Goal: Check status: Check status

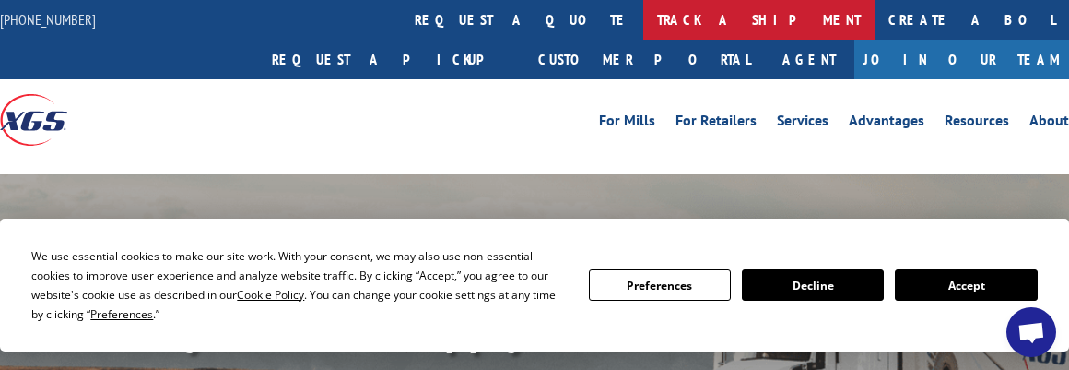
click at [643, 16] on link "track a shipment" at bounding box center [758, 20] width 231 height 40
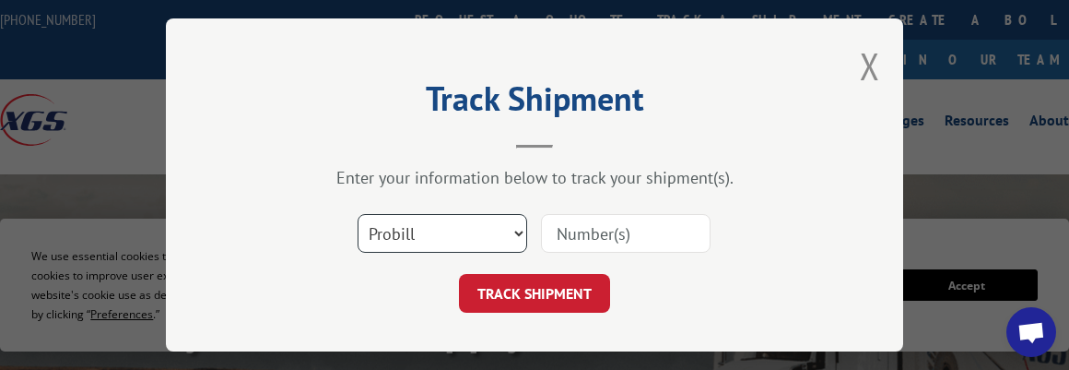
drag, startPoint x: 407, startPoint y: 222, endPoint x: 409, endPoint y: 244, distance: 22.2
click at [407, 224] on select "Select category... Probill BOL PO" at bounding box center [443, 233] width 170 height 39
select select "po"
click at [358, 214] on select "Select category... Probill BOL PO" at bounding box center [443, 233] width 170 height 39
click at [591, 232] on input at bounding box center [626, 233] width 170 height 39
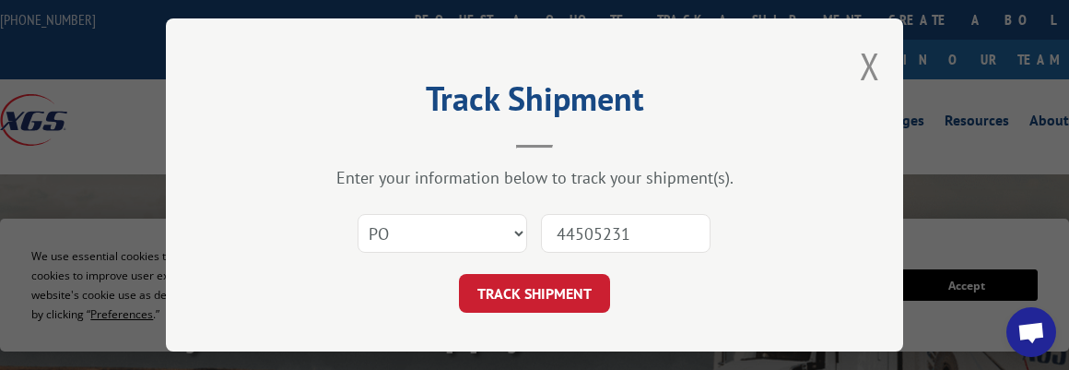
type input "44505231"
click at [459, 274] on button "TRACK SHIPMENT" at bounding box center [534, 293] width 151 height 39
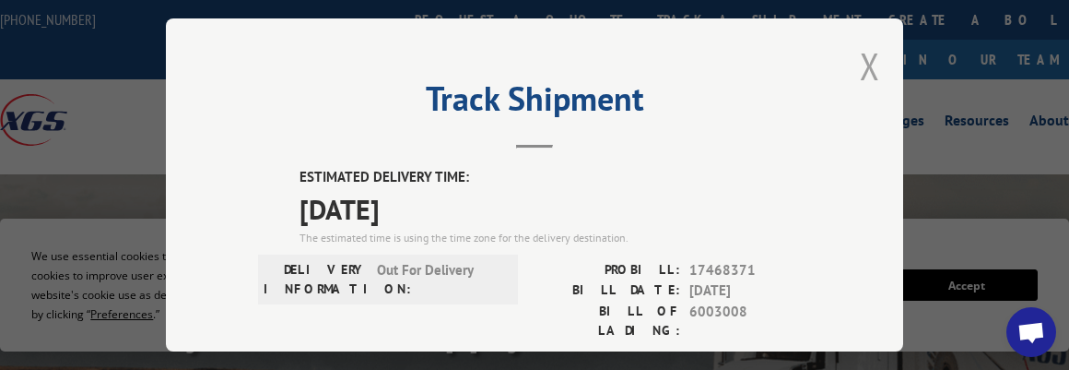
click at [863, 54] on button "Close modal" at bounding box center [870, 65] width 20 height 49
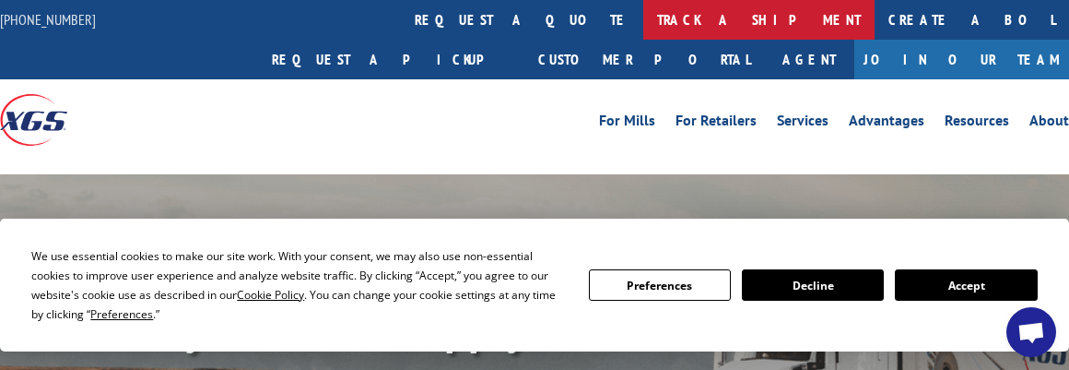
click at [643, 19] on link "track a shipment" at bounding box center [758, 20] width 231 height 40
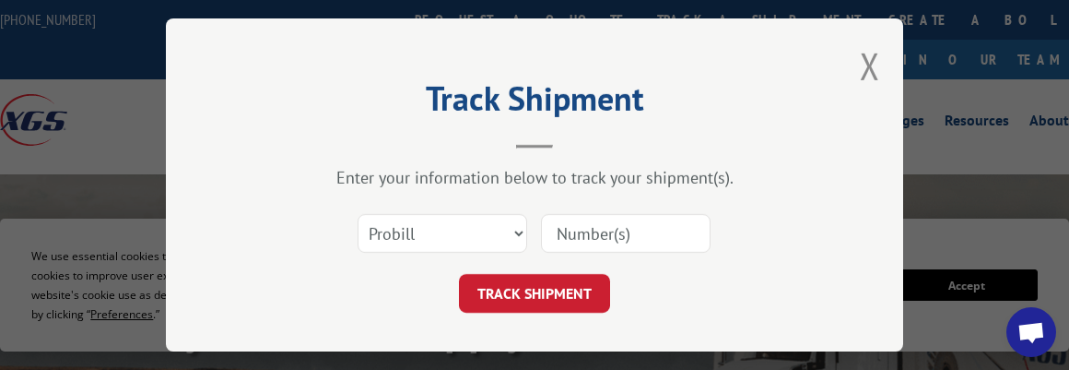
scroll to position [29, 0]
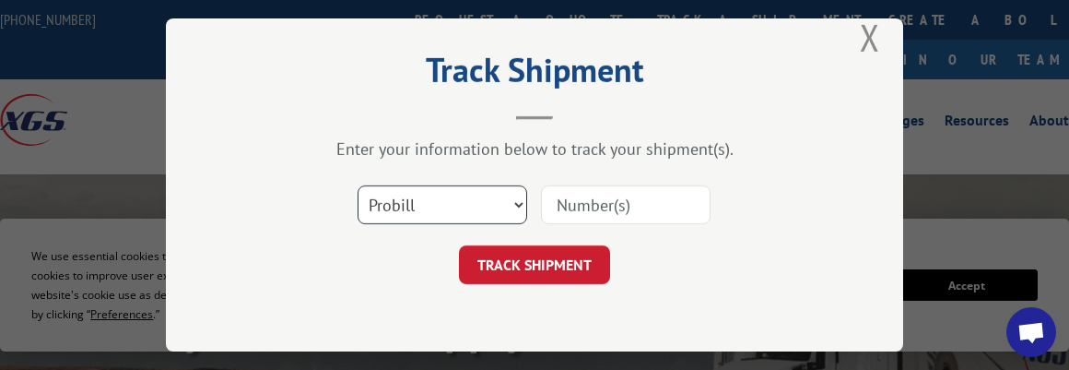
click at [403, 193] on select "Select category... Probill BOL PO" at bounding box center [443, 204] width 170 height 39
select select "po"
click at [358, 185] on select "Select category... Probill BOL PO" at bounding box center [443, 204] width 170 height 39
click at [598, 198] on input at bounding box center [626, 204] width 170 height 39
type input "44505239"
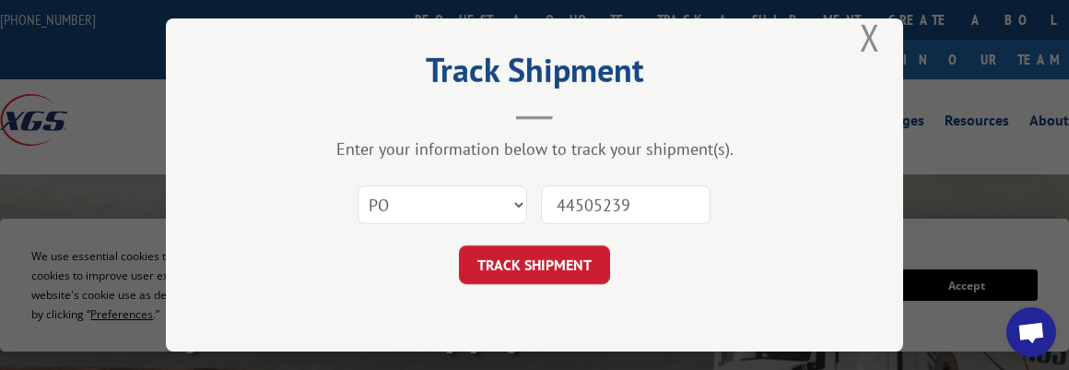
click at [459, 245] on button "TRACK SHIPMENT" at bounding box center [534, 264] width 151 height 39
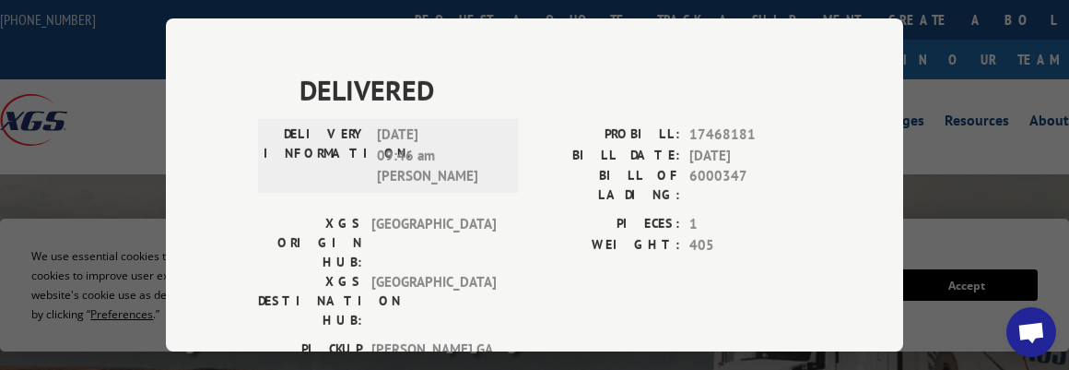
scroll to position [415, 0]
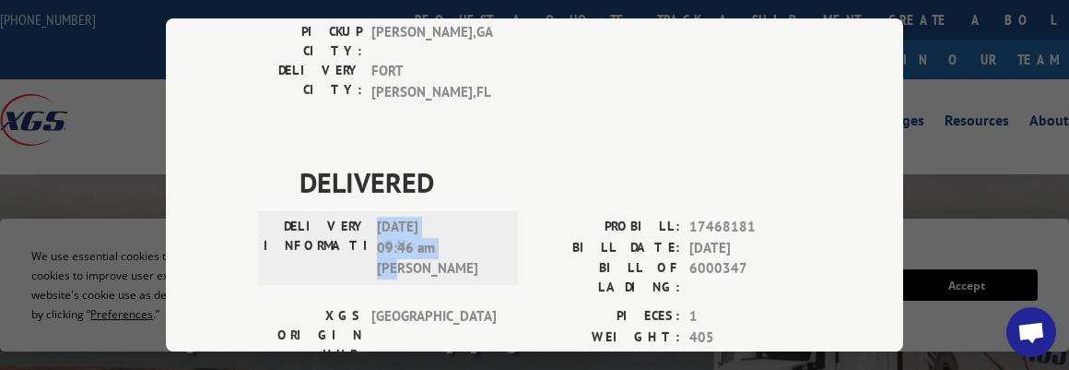
drag, startPoint x: 425, startPoint y: 163, endPoint x: 364, endPoint y: 134, distance: 67.6
click at [364, 217] on div "DELIVERY INFORMATION: [DATE] 09:46 am [PERSON_NAME]" at bounding box center [388, 248] width 249 height 63
copy div "[DATE] 09:46 am [PERSON_NAME]"
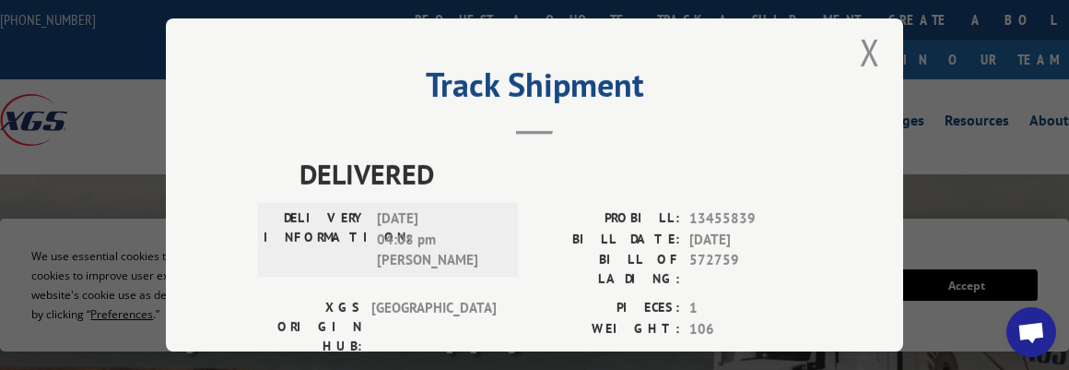
scroll to position [0, 0]
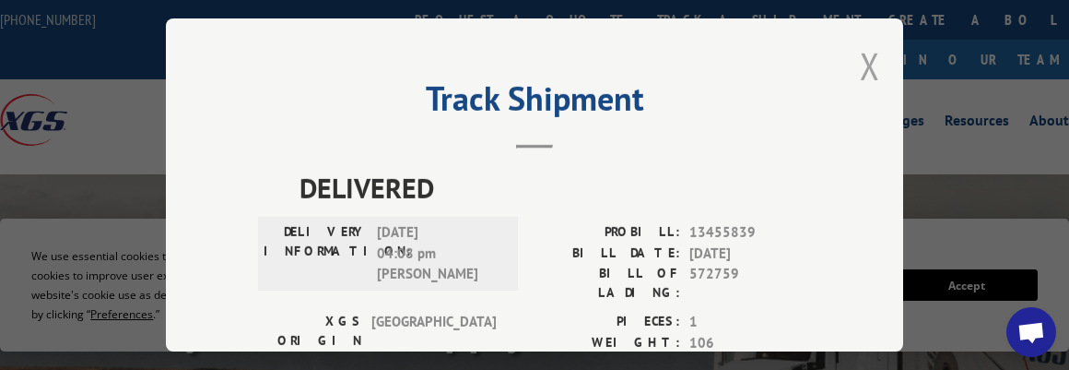
click at [867, 65] on button "Close modal" at bounding box center [870, 65] width 20 height 49
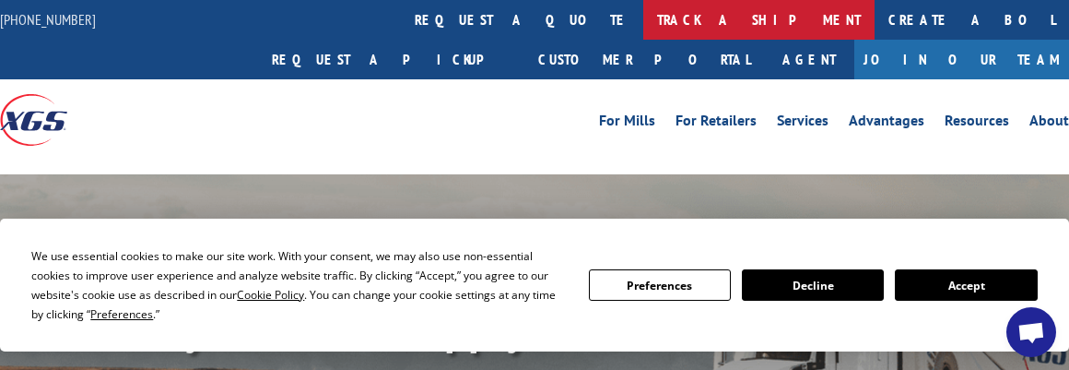
click at [643, 15] on link "track a shipment" at bounding box center [758, 20] width 231 height 40
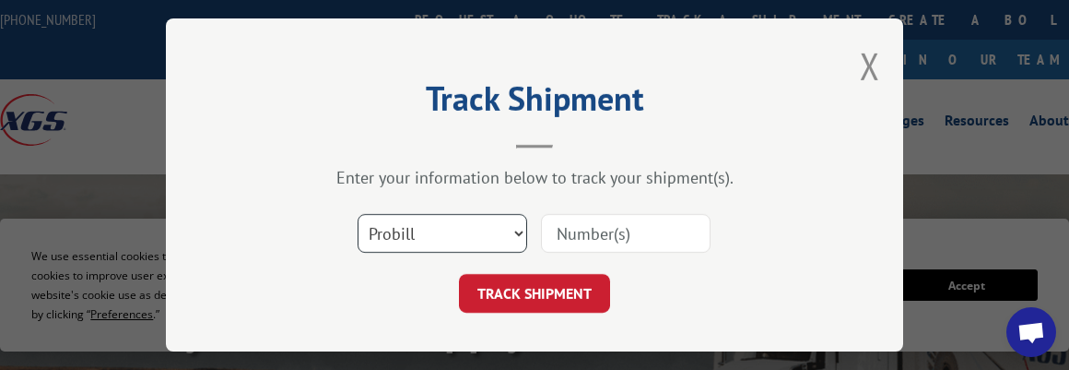
click at [443, 233] on select "Select category... Probill BOL PO" at bounding box center [443, 233] width 170 height 39
select select "po"
click at [358, 214] on select "Select category... Probill BOL PO" at bounding box center [443, 233] width 170 height 39
click at [562, 221] on input at bounding box center [626, 233] width 170 height 39
type input "44505239"
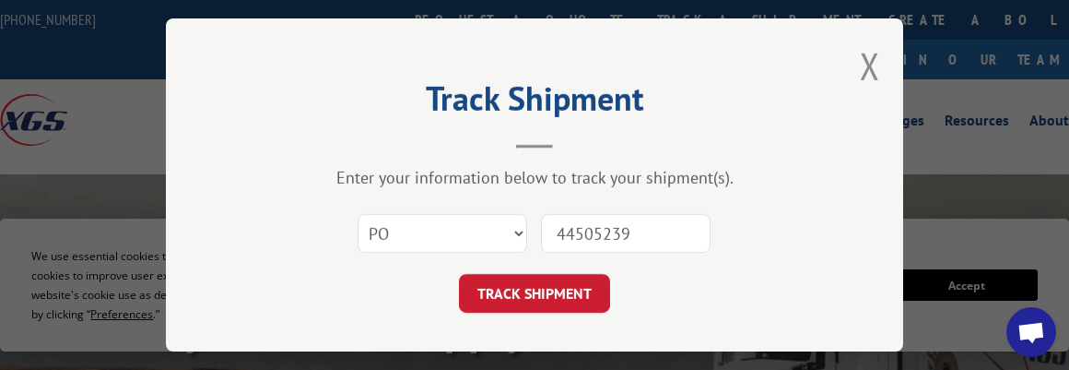
click button "TRACK SHIPMENT" at bounding box center [534, 293] width 151 height 39
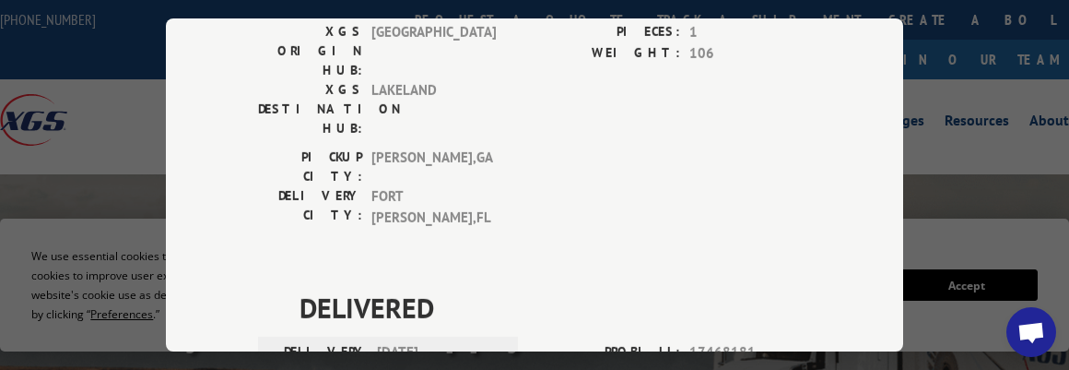
scroll to position [369, 0]
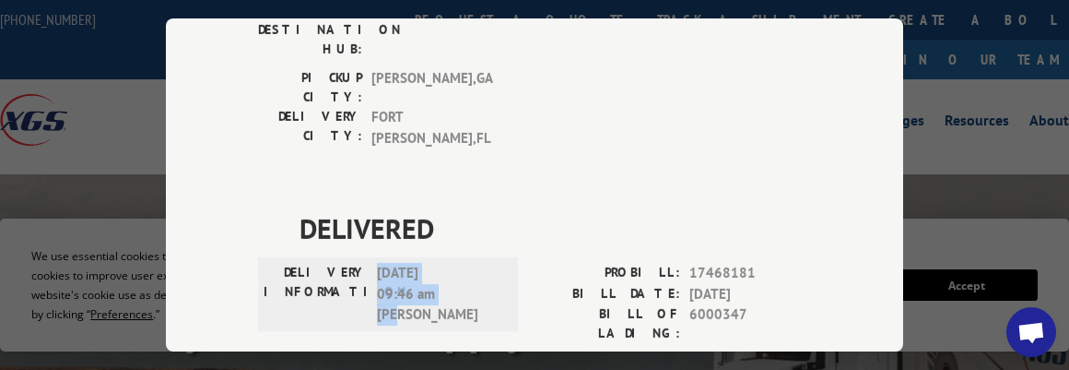
drag, startPoint x: 434, startPoint y: 197, endPoint x: 372, endPoint y: 165, distance: 69.7
click at [377, 263] on span "[DATE] 09:46 am [PERSON_NAME]" at bounding box center [439, 294] width 124 height 63
copy span "[DATE] 09:46 am [PERSON_NAME]"
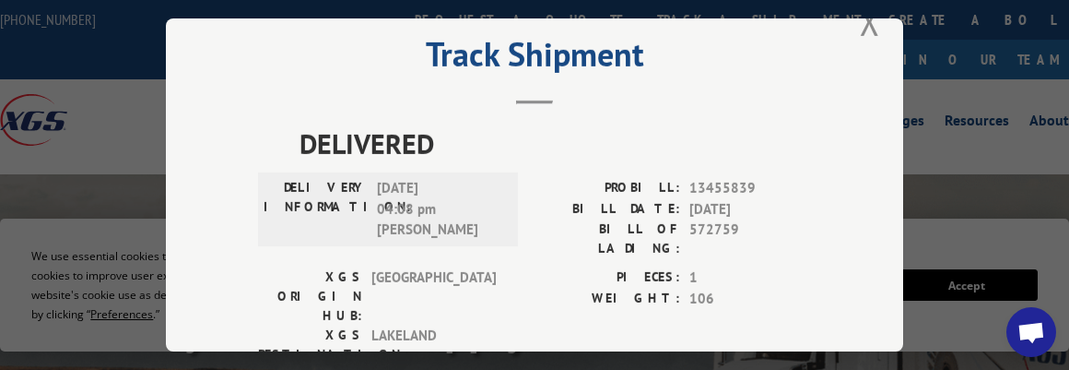
scroll to position [0, 0]
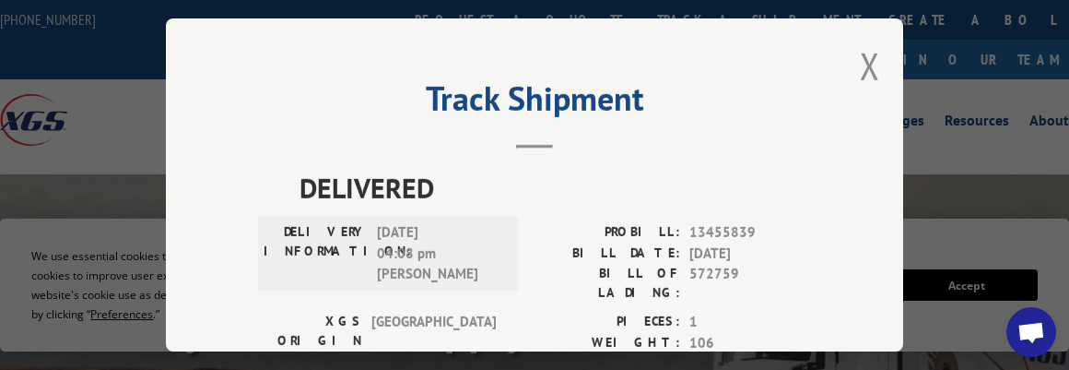
click at [863, 53] on button "Close modal" at bounding box center [870, 65] width 20 height 49
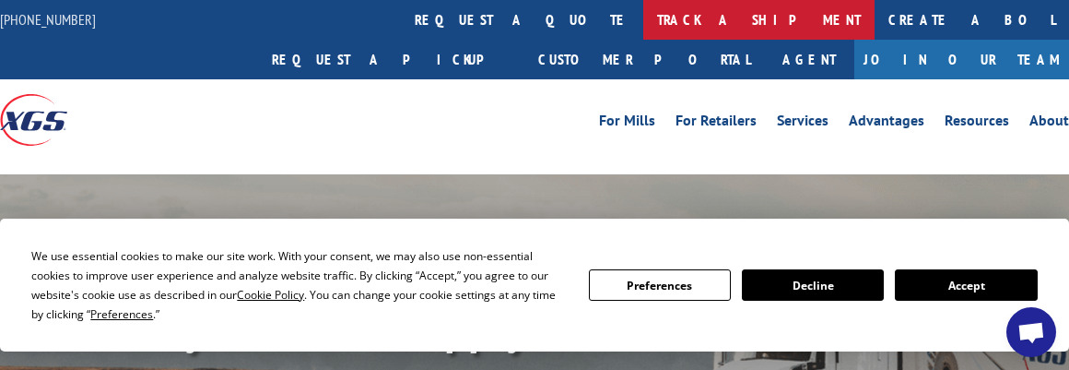
click at [643, 17] on link "track a shipment" at bounding box center [758, 20] width 231 height 40
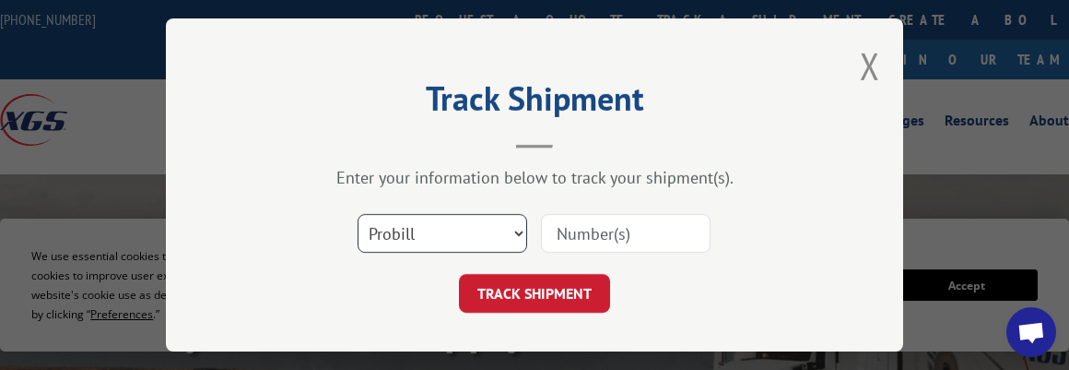
click at [399, 221] on select "Select category... Probill BOL PO" at bounding box center [443, 233] width 170 height 39
select select "po"
click at [358, 214] on select "Select category... Probill BOL PO" at bounding box center [443, 233] width 170 height 39
click at [581, 223] on input at bounding box center [626, 233] width 170 height 39
type input "44505248"
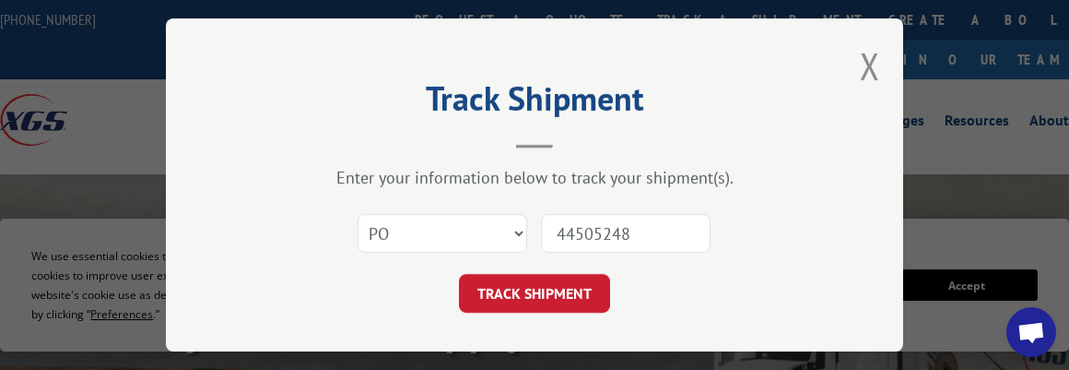
click button "TRACK SHIPMENT" at bounding box center [534, 293] width 151 height 39
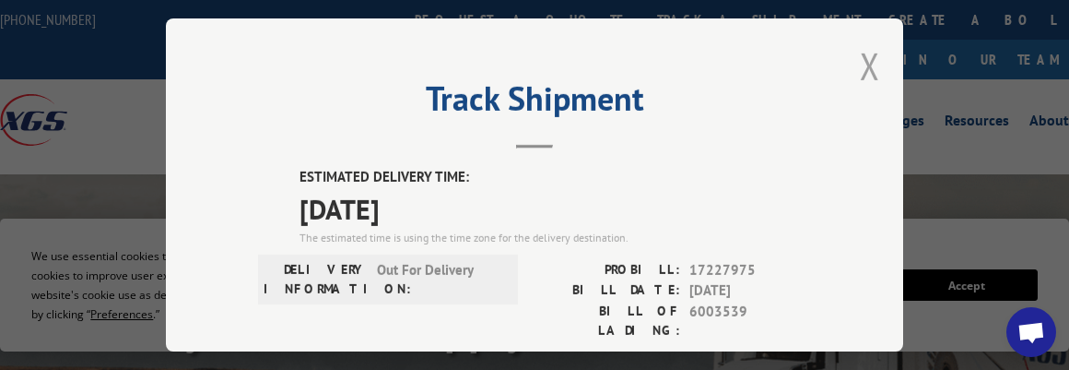
click at [863, 54] on button "Close modal" at bounding box center [870, 65] width 20 height 49
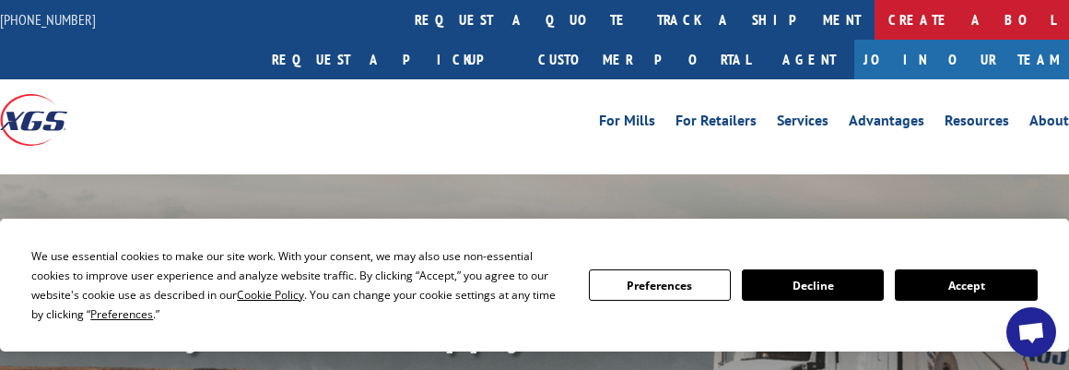
click at [875, 18] on link "Create a BOL" at bounding box center [972, 20] width 194 height 40
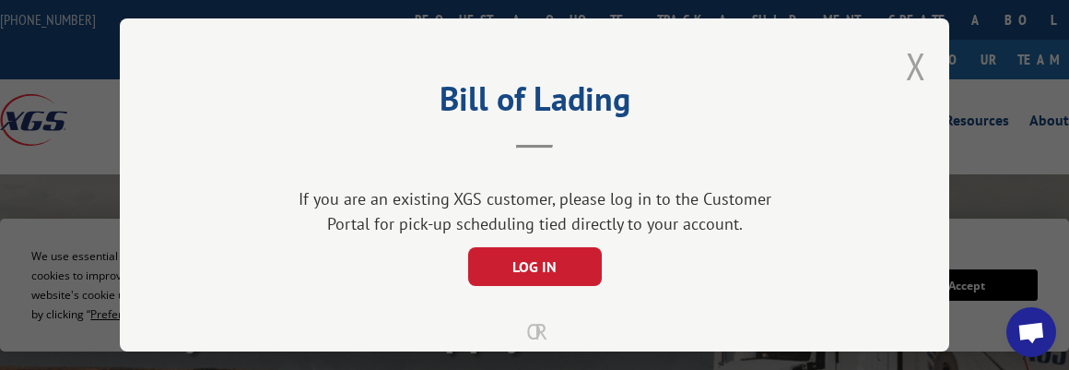
click at [919, 68] on button "Close modal" at bounding box center [916, 65] width 20 height 49
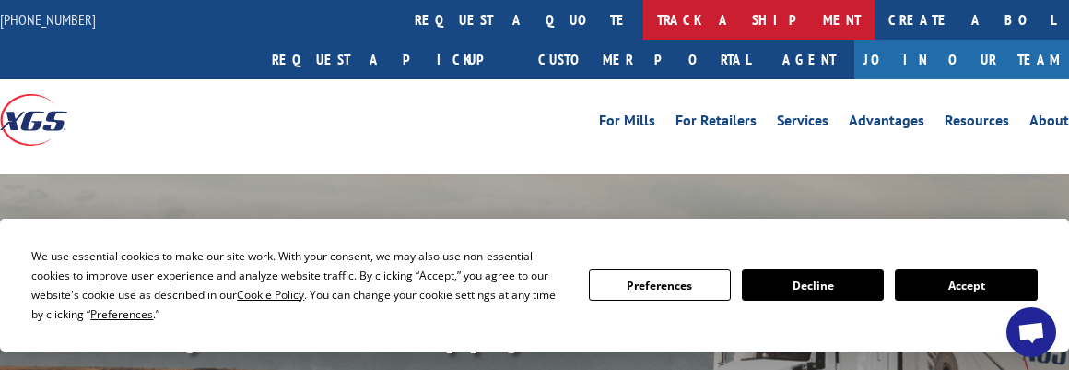
click at [643, 24] on link "track a shipment" at bounding box center [758, 20] width 231 height 40
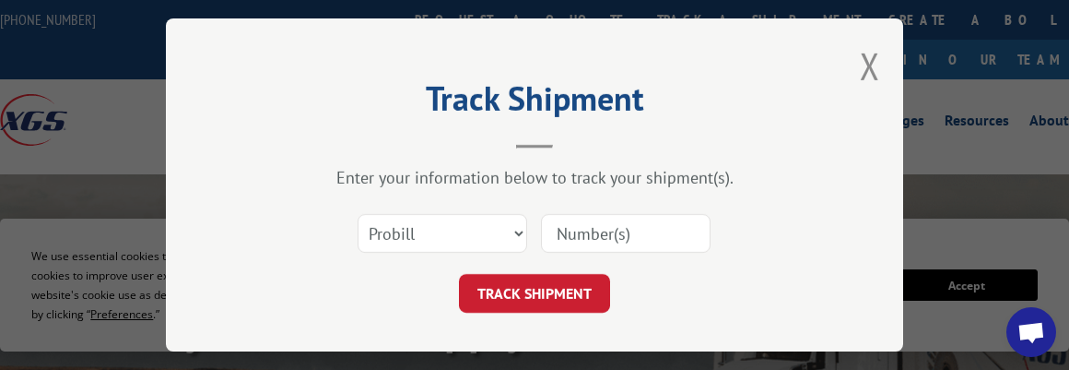
scroll to position [29, 0]
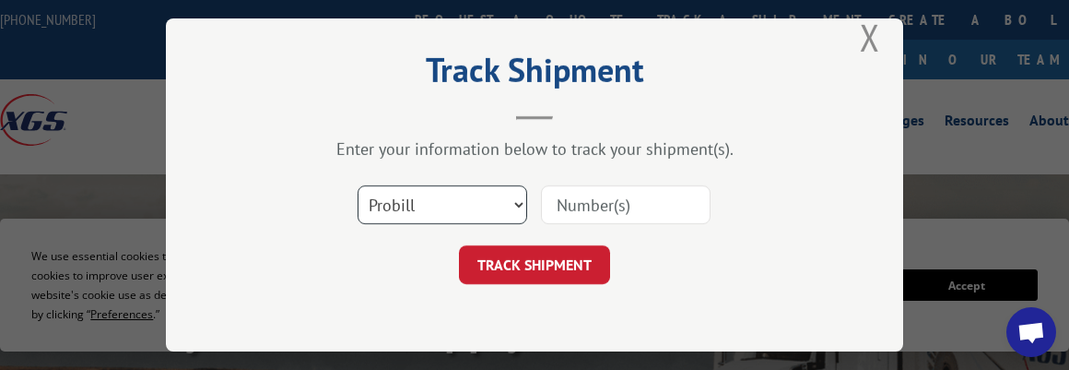
click at [419, 198] on select "Select category... Probill BOL PO" at bounding box center [443, 204] width 170 height 39
select select "po"
click at [358, 185] on select "Select category... Probill BOL PO" at bounding box center [443, 204] width 170 height 39
click at [566, 194] on input at bounding box center [626, 204] width 170 height 39
type input "44505008"
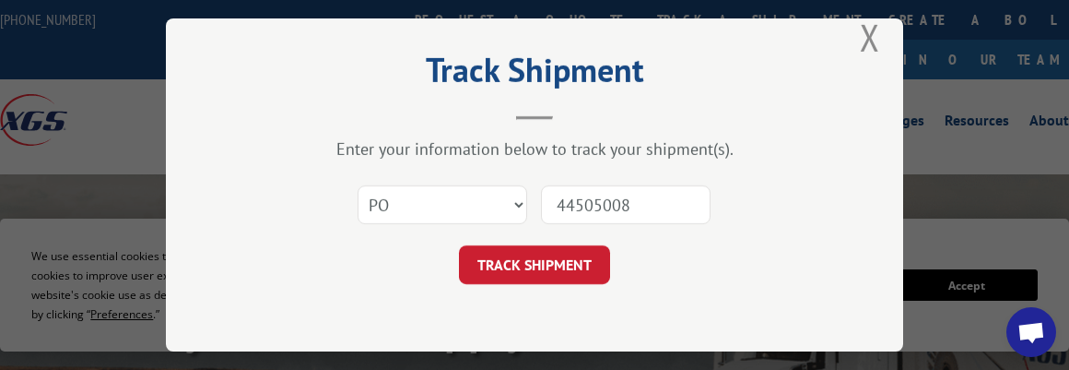
click at [459, 245] on button "TRACK SHIPMENT" at bounding box center [534, 264] width 151 height 39
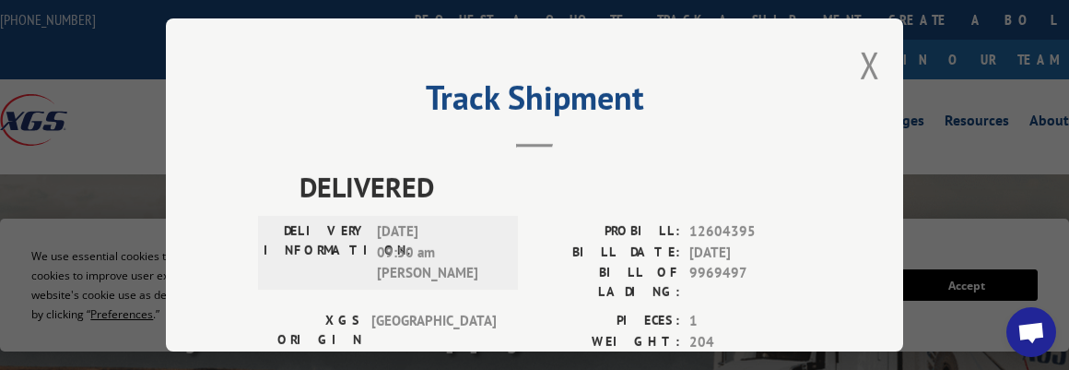
scroll to position [0, 0]
click at [865, 55] on button "Close modal" at bounding box center [870, 65] width 20 height 49
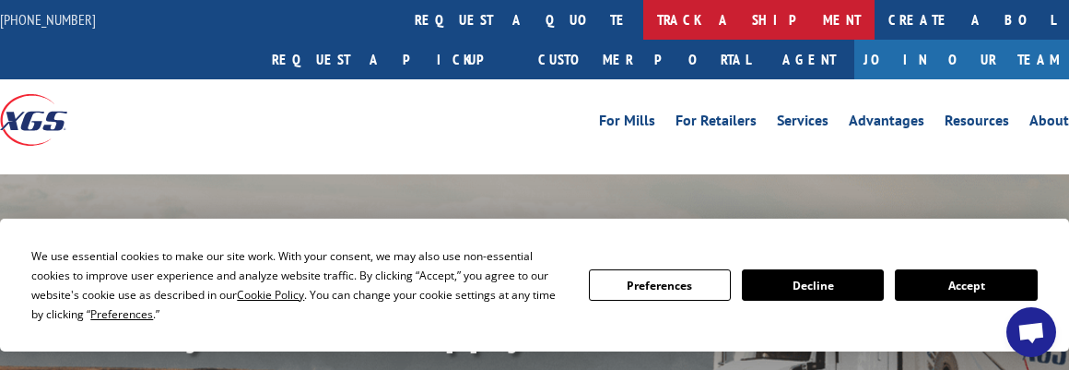
click at [643, 12] on link "track a shipment" at bounding box center [758, 20] width 231 height 40
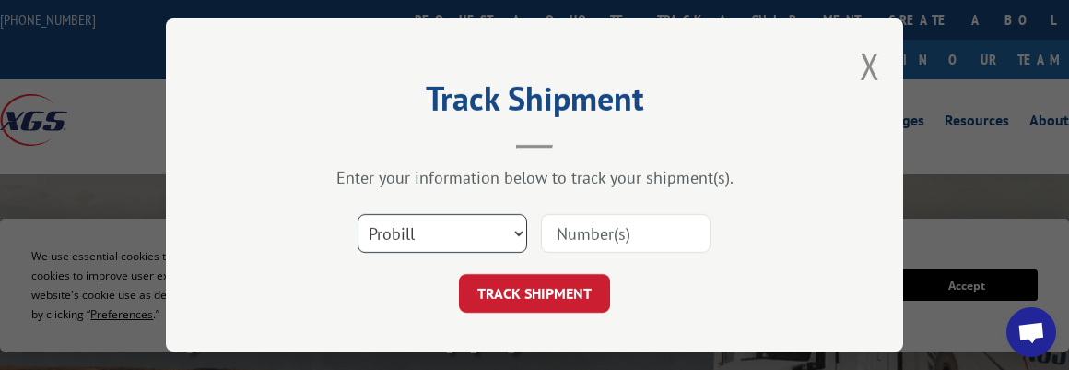
click at [472, 219] on select "Select category... Probill BOL PO" at bounding box center [443, 233] width 170 height 39
select select "po"
click at [358, 214] on select "Select category... Probill BOL PO" at bounding box center [443, 233] width 170 height 39
click at [593, 227] on input at bounding box center [626, 233] width 170 height 39
type input "44505144"
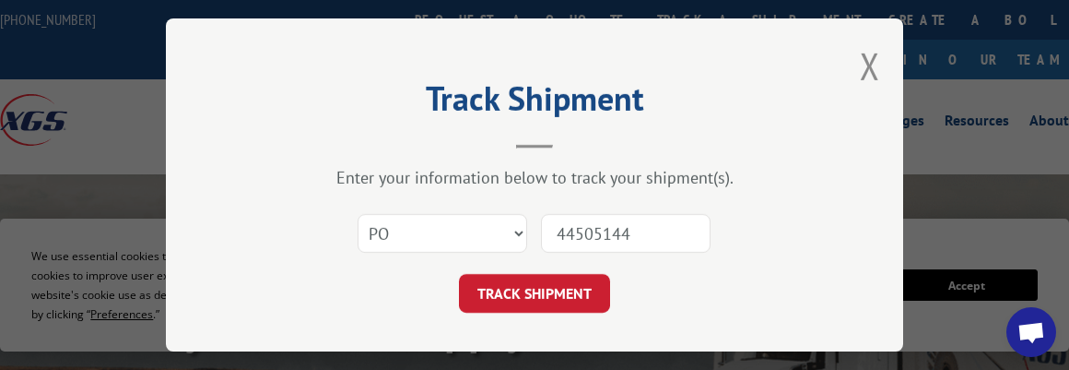
click button "TRACK SHIPMENT" at bounding box center [534, 293] width 151 height 39
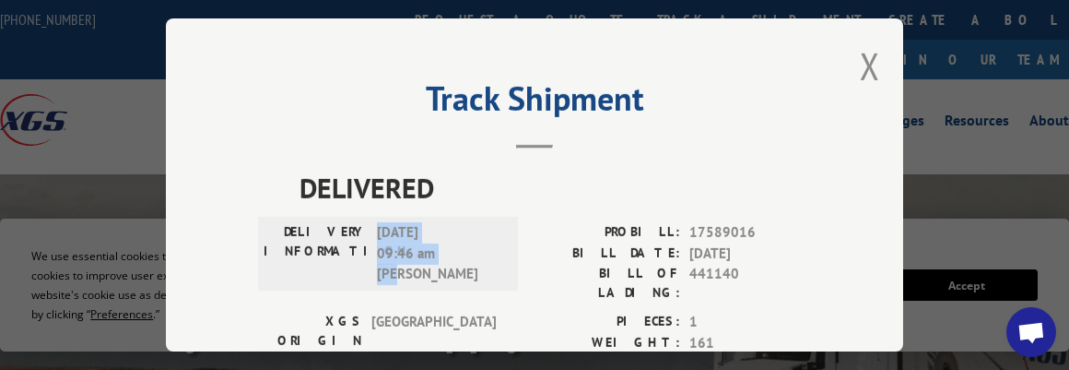
drag, startPoint x: 432, startPoint y: 269, endPoint x: 370, endPoint y: 230, distance: 72.9
click at [377, 230] on span "[DATE] 09:46 am [PERSON_NAME]" at bounding box center [439, 253] width 124 height 63
copy span "[DATE] 09:46 am [PERSON_NAME]"
